Goal: Task Accomplishment & Management: Complete application form

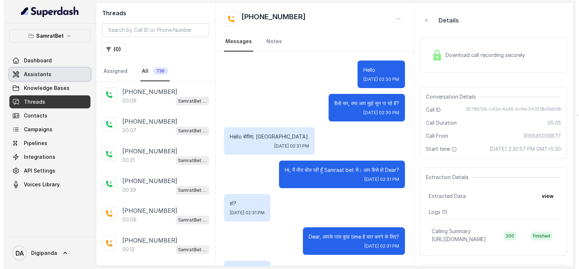
scroll to position [2351, 0]
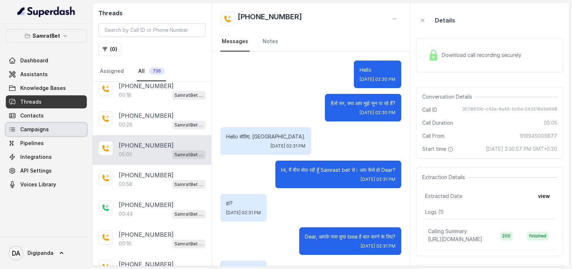
click at [47, 127] on link "Campaigns" at bounding box center [46, 129] width 81 height 13
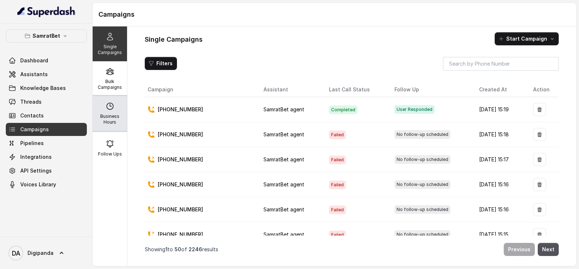
click at [111, 122] on p "Business Hours" at bounding box center [110, 119] width 29 height 12
select select "[GEOGRAPHIC_DATA]/[GEOGRAPHIC_DATA]"
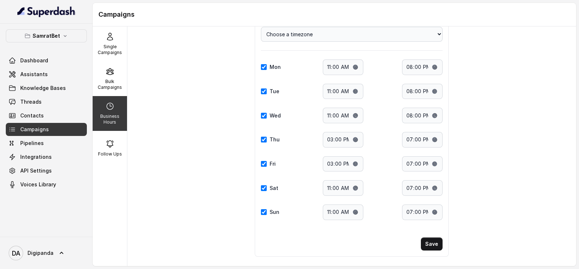
scroll to position [41, 0]
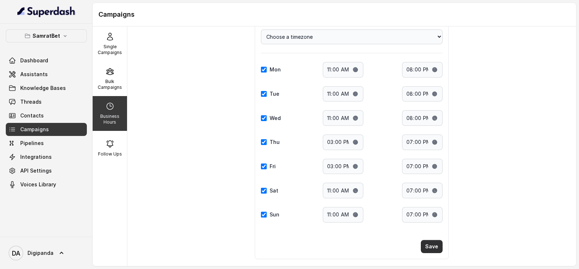
click at [433, 241] on button "Save" at bounding box center [432, 246] width 22 height 13
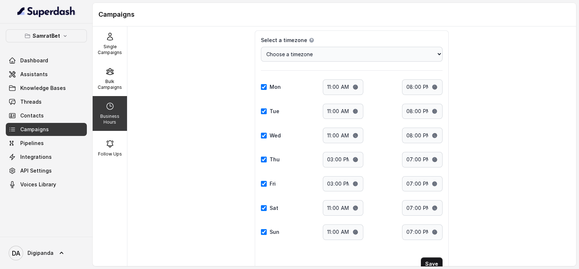
scroll to position [0, 0]
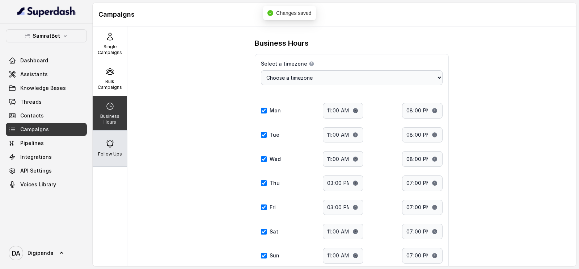
click at [110, 140] on icon at bounding box center [110, 143] width 9 height 9
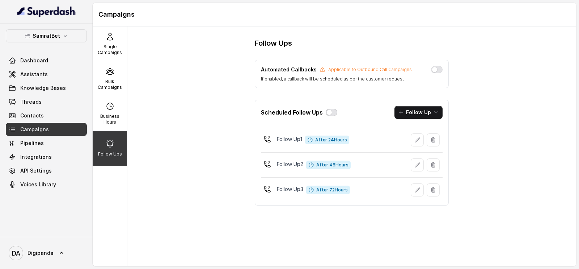
click at [330, 113] on button "button" at bounding box center [332, 112] width 12 height 7
click at [436, 71] on button "button" at bounding box center [437, 69] width 12 height 7
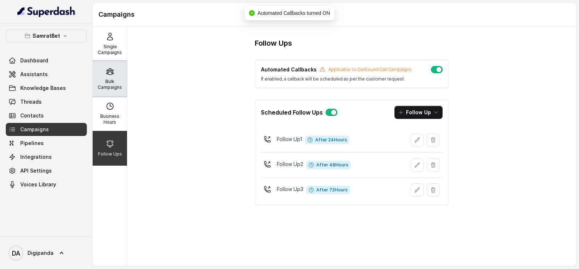
click at [113, 82] on p "Bulk Campaigns" at bounding box center [110, 85] width 29 height 12
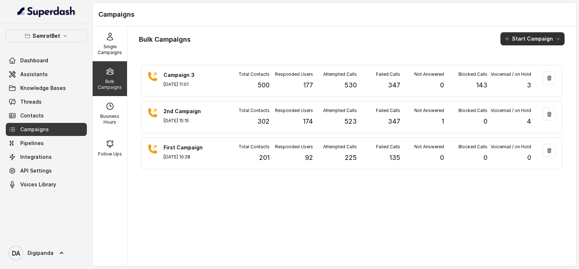
click at [507, 42] on button "Start Campaign" at bounding box center [533, 38] width 64 height 13
click at [508, 62] on button "Call" at bounding box center [527, 67] width 67 height 12
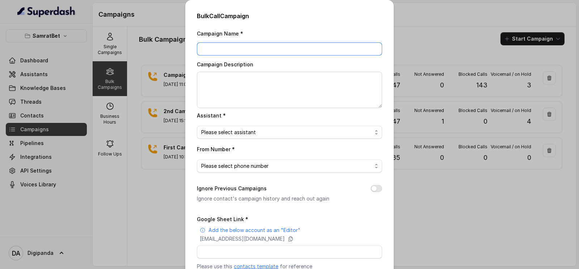
click at [234, 44] on input "Campaign Name *" at bounding box center [289, 48] width 185 height 13
type input "Campaign 4"
click at [218, 87] on textarea "Campaign Description" at bounding box center [289, 90] width 185 height 36
type textarea "t"
type textarea "Test on 500"
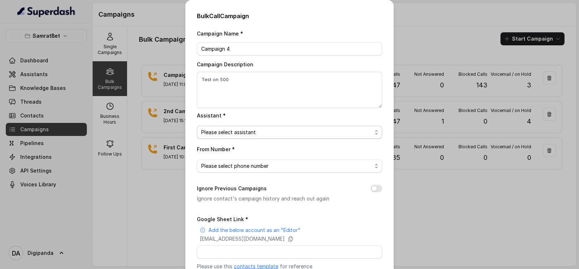
click at [235, 129] on span "Please select assistant" at bounding box center [286, 132] width 171 height 9
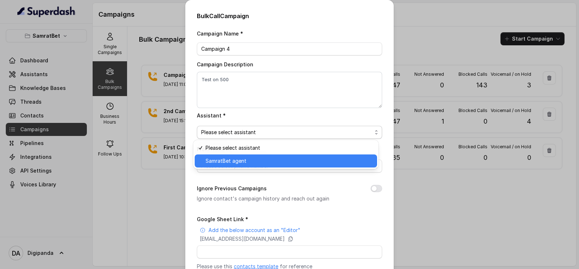
click at [233, 156] on span "SamratBet agent" at bounding box center [289, 160] width 167 height 9
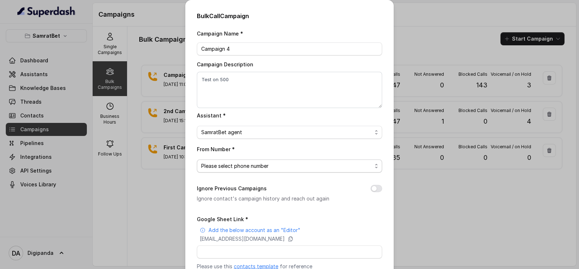
click at [237, 165] on span "Please select phone number" at bounding box center [286, 165] width 171 height 9
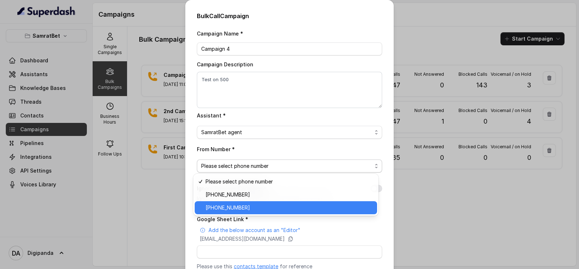
click at [241, 202] on div "[PHONE_NUMBER]" at bounding box center [286, 207] width 182 height 13
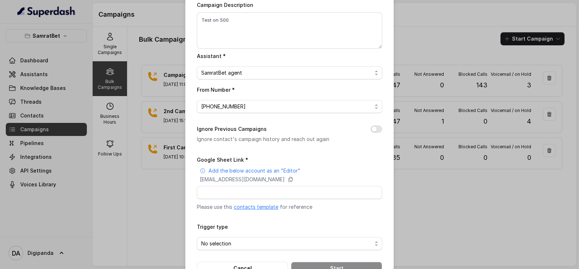
scroll to position [81, 0]
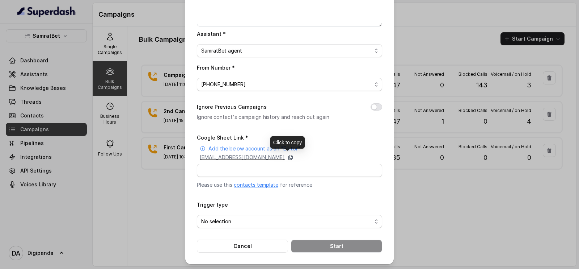
click at [293, 157] on icon at bounding box center [291, 157] width 4 height 5
click at [374, 103] on button "Ignore Previous Campaigns" at bounding box center [377, 106] width 12 height 7
click at [262, 173] on input "Google Sheet Link *" at bounding box center [289, 170] width 185 height 13
paste input "[URL][DOMAIN_NAME]"
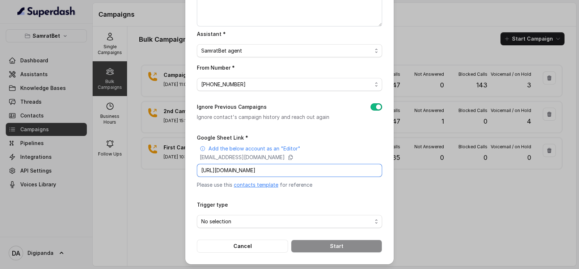
scroll to position [0, 97]
type input "[URL][DOMAIN_NAME]"
click at [230, 221] on span "No selection" at bounding box center [286, 221] width 171 height 9
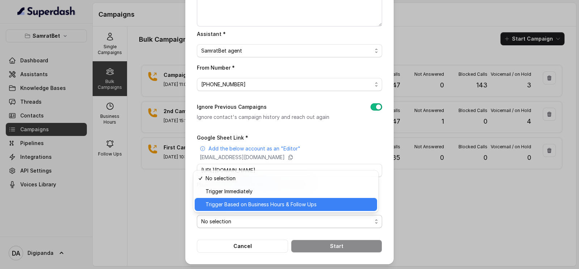
click at [263, 205] on span "Trigger Based on Business Hours & Follow Ups" at bounding box center [289, 204] width 167 height 9
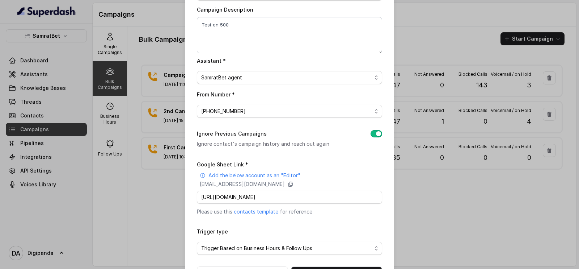
scroll to position [81, 0]
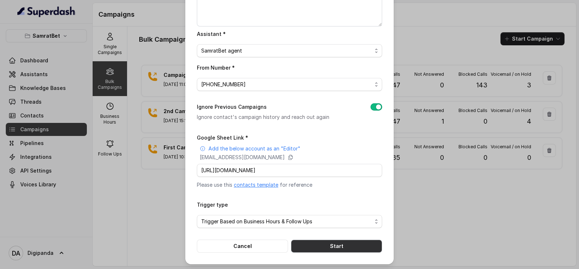
click at [355, 245] on button "Start" at bounding box center [336, 245] width 91 height 13
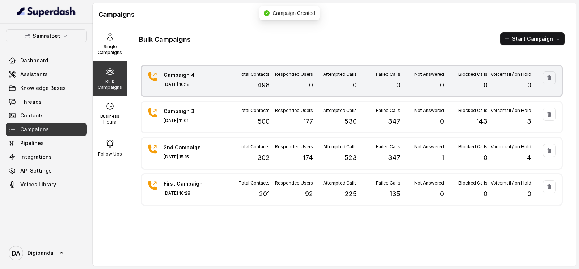
click at [335, 95] on div "Campaign 4 [DATE] 10:18 Total Contacts 498 Responded Users 0 Attempted Calls 0 …" at bounding box center [352, 81] width 420 height 30
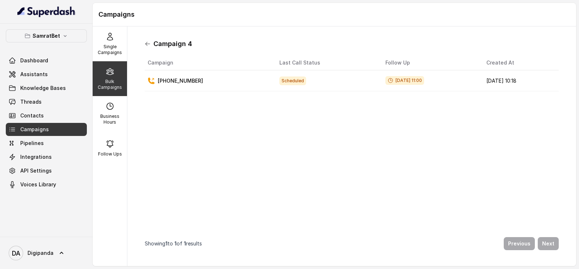
click at [145, 44] on icon at bounding box center [148, 44] width 6 height 6
